Goal: Navigation & Orientation: Find specific page/section

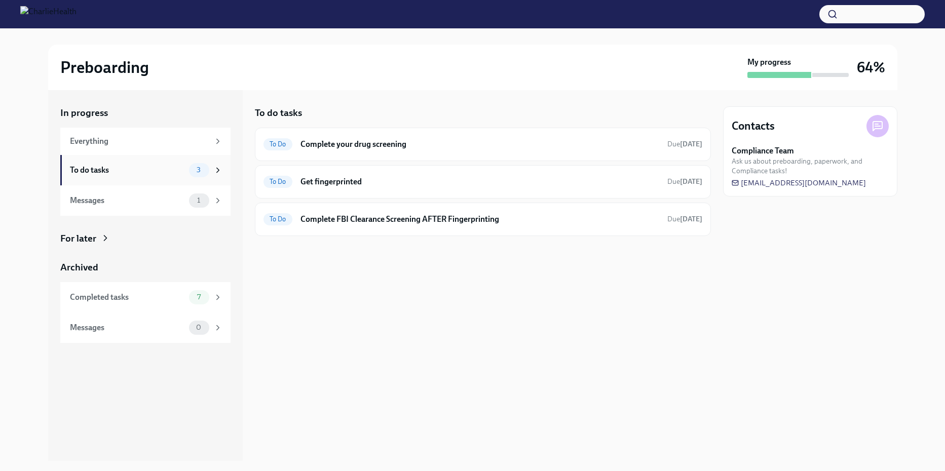
click at [116, 172] on div "To do tasks" at bounding box center [127, 170] width 115 height 11
click at [113, 203] on div "Messages" at bounding box center [127, 200] width 115 height 11
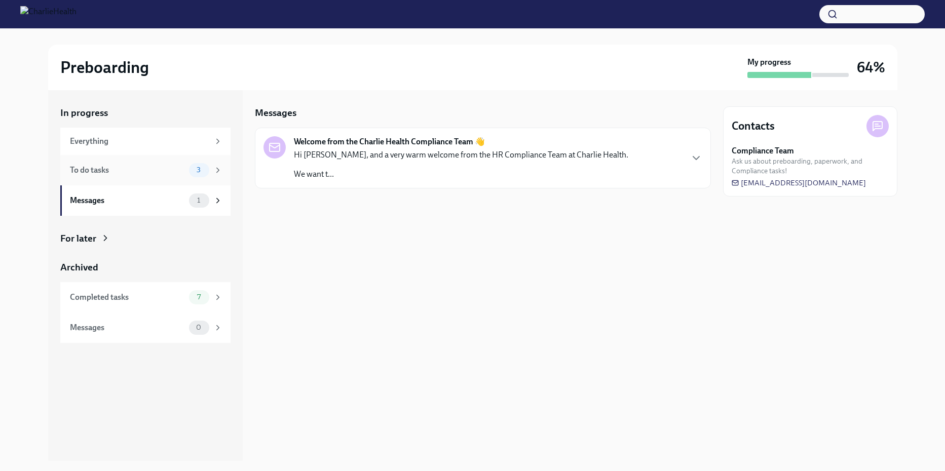
click at [97, 163] on div "To do tasks 3" at bounding box center [146, 170] width 152 height 14
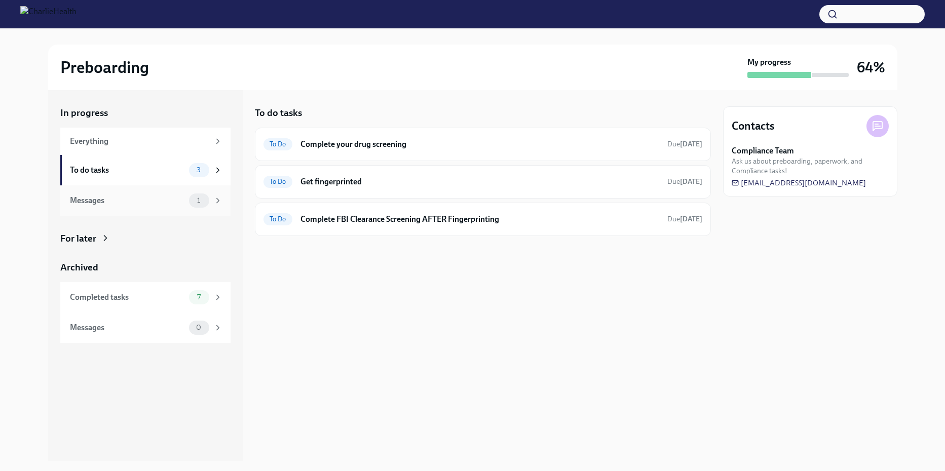
click at [101, 200] on div "Messages" at bounding box center [127, 200] width 115 height 11
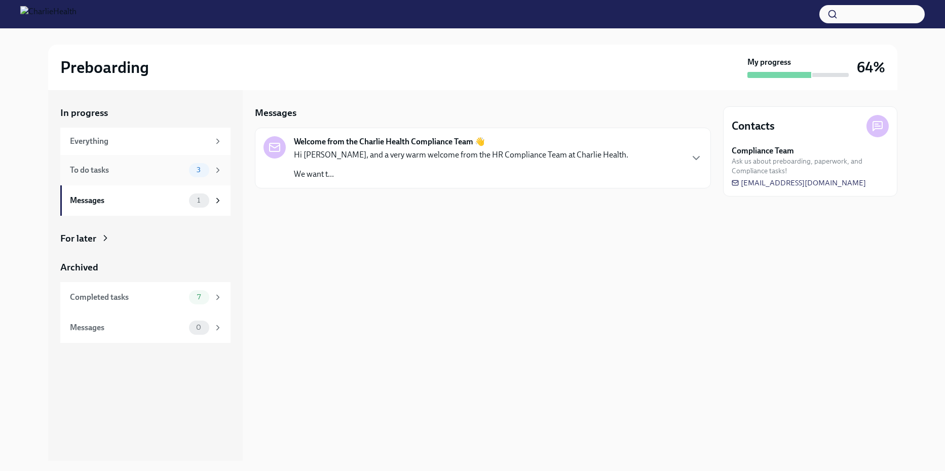
click at [112, 176] on div "To do tasks 3" at bounding box center [146, 170] width 152 height 14
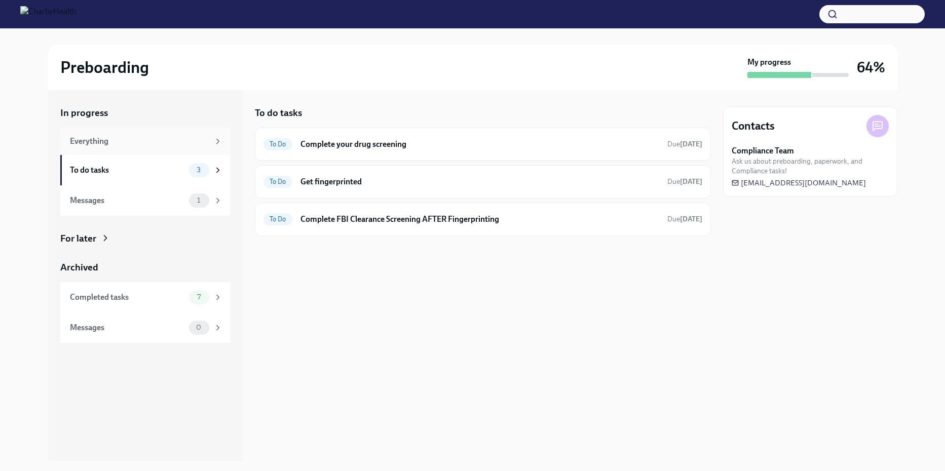
click at [110, 150] on div "Everything" at bounding box center [145, 141] width 170 height 27
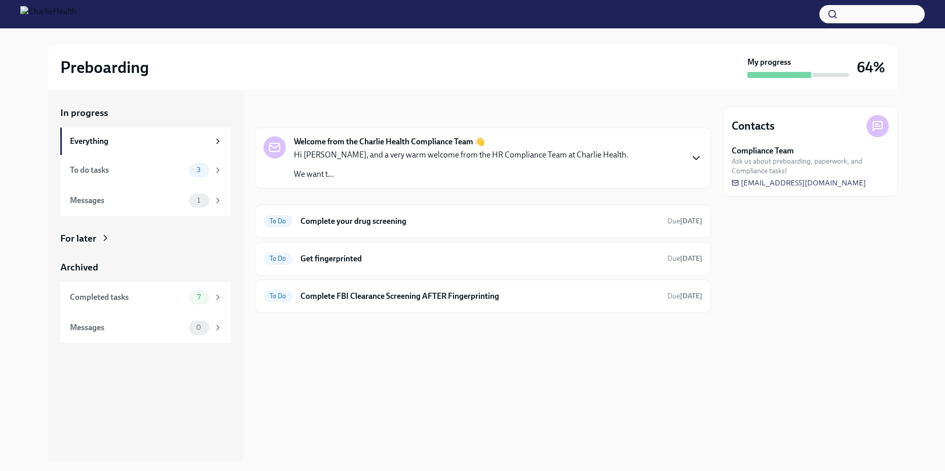
click at [696, 155] on icon "button" at bounding box center [696, 158] width 12 height 12
